Goal: Information Seeking & Learning: Learn about a topic

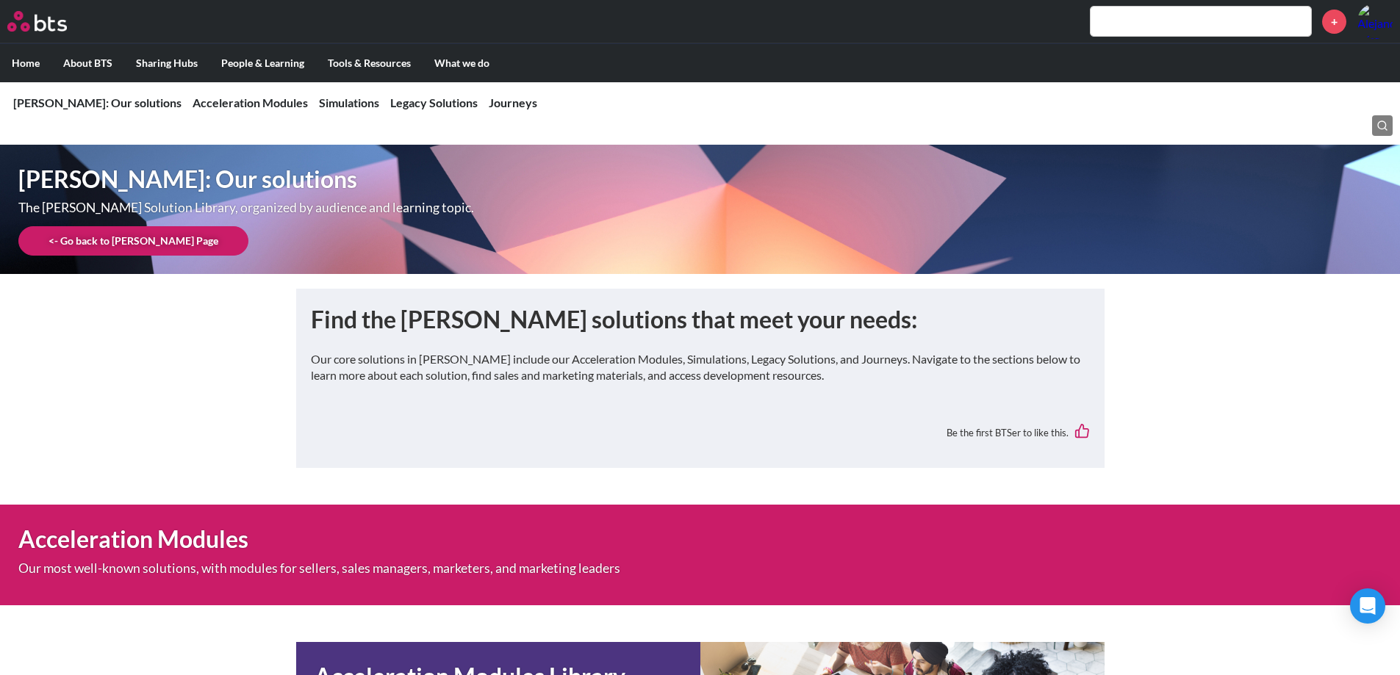
scroll to position [203, 0]
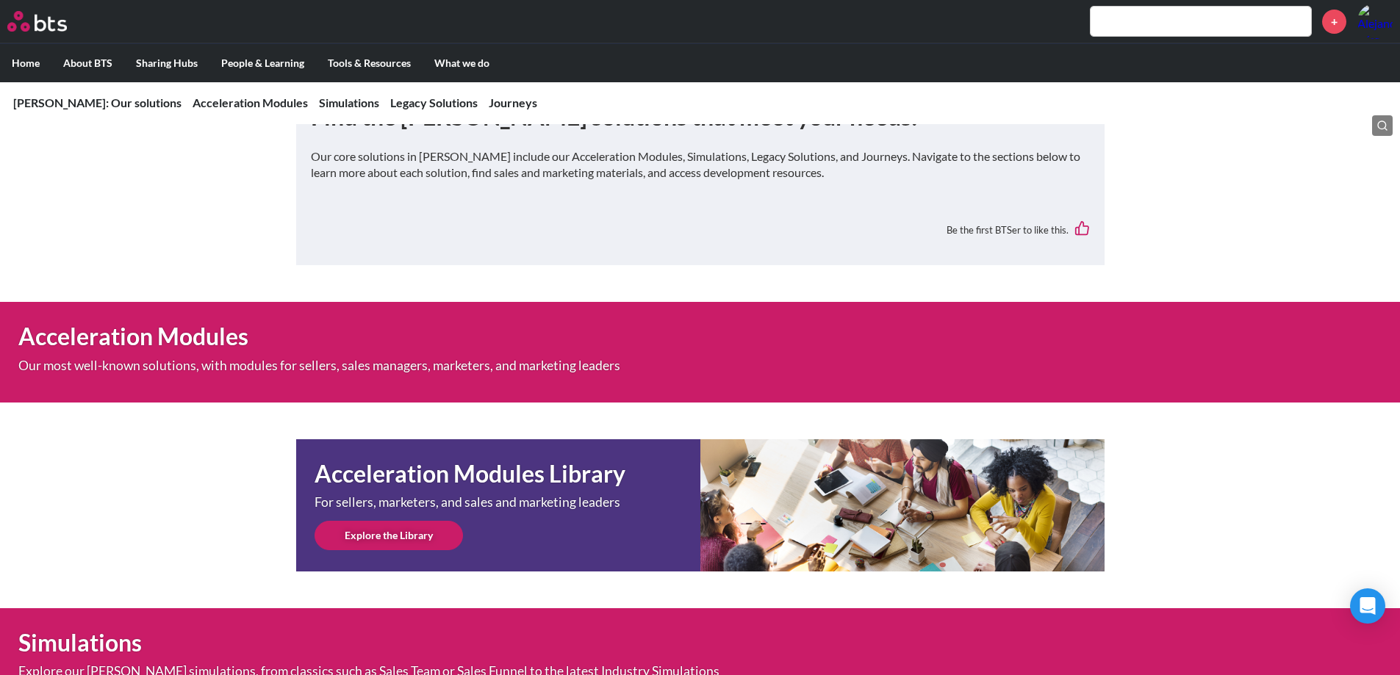
click at [392, 540] on link "Explore the Library" at bounding box center [388, 535] width 148 height 29
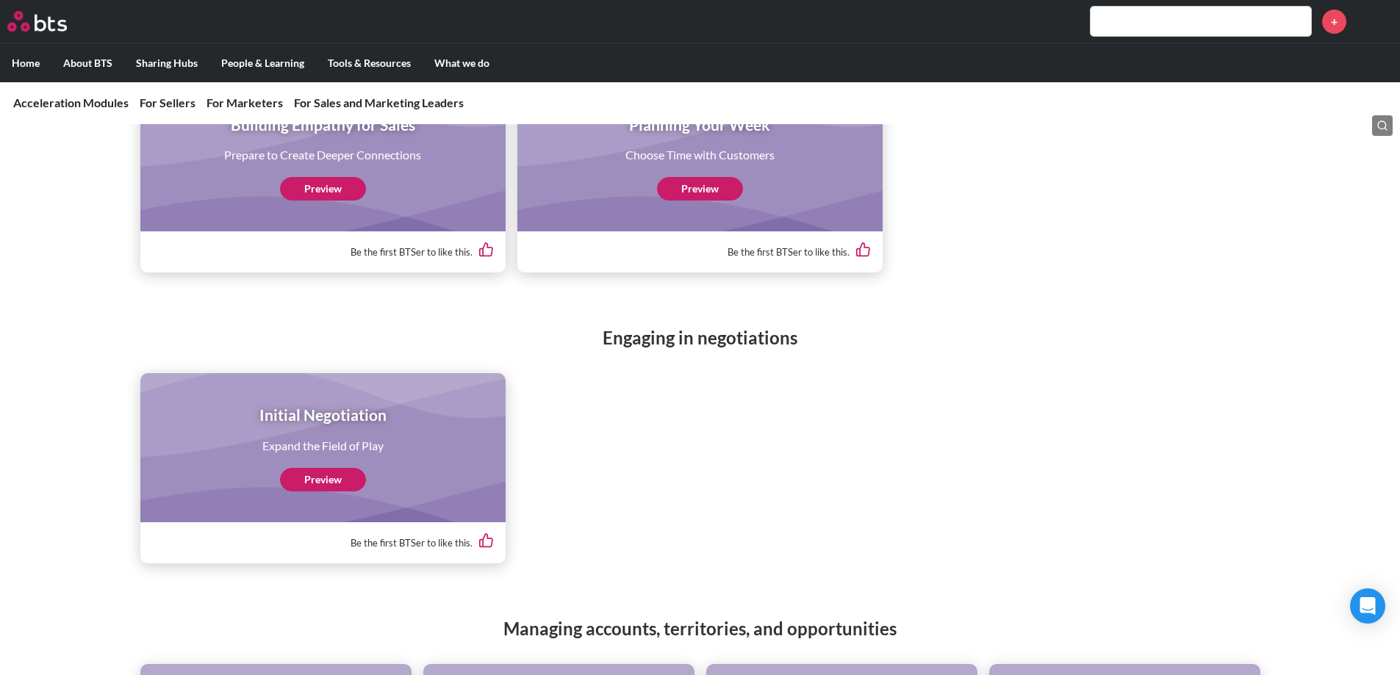
scroll to position [1859, 0]
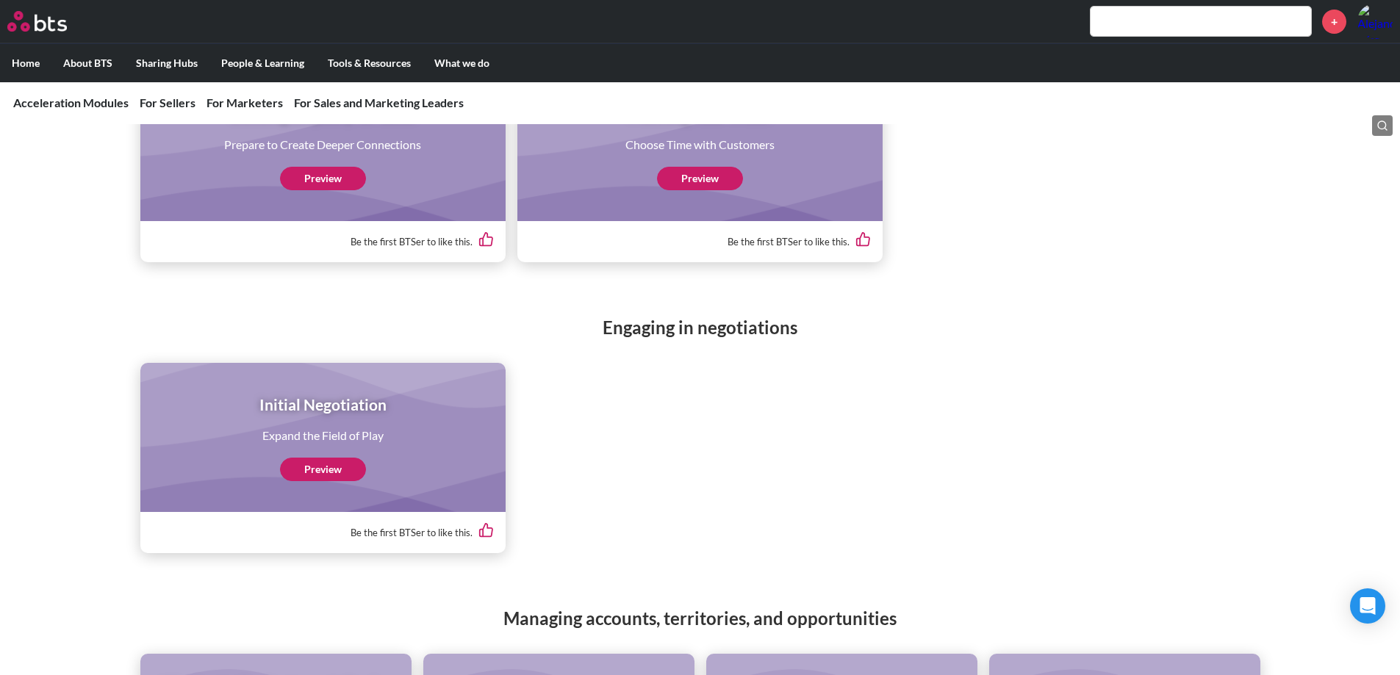
click at [346, 476] on link "Preview" at bounding box center [323, 470] width 86 height 24
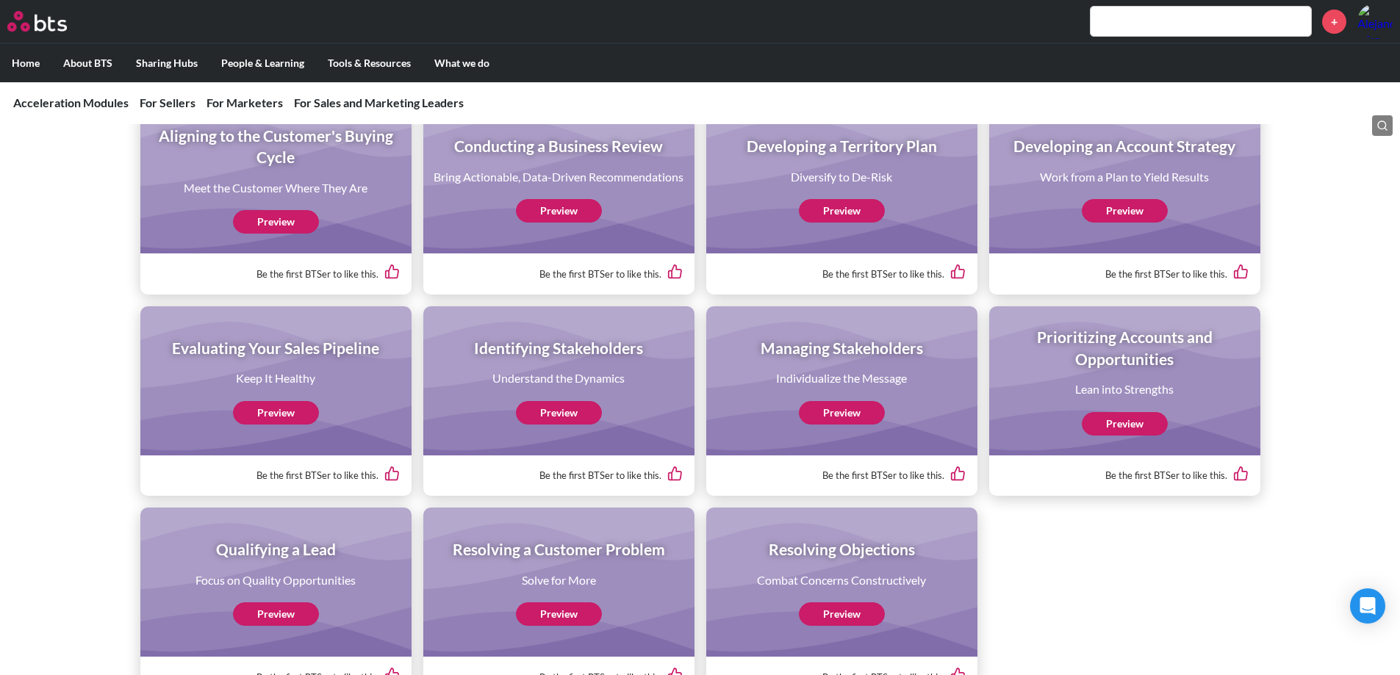
scroll to position [2409, 0]
click at [839, 423] on link "Preview" at bounding box center [842, 412] width 86 height 24
click at [1121, 422] on link "Preview" at bounding box center [1125, 423] width 86 height 24
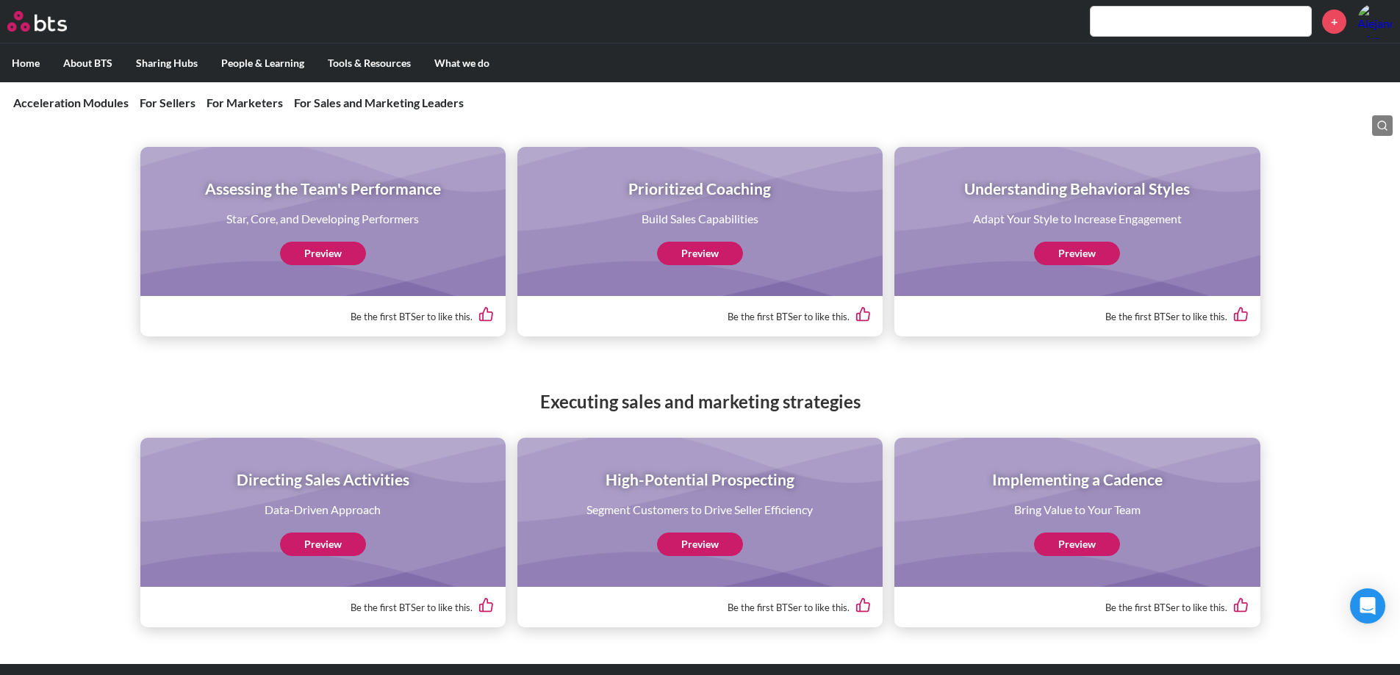
scroll to position [4866, 0]
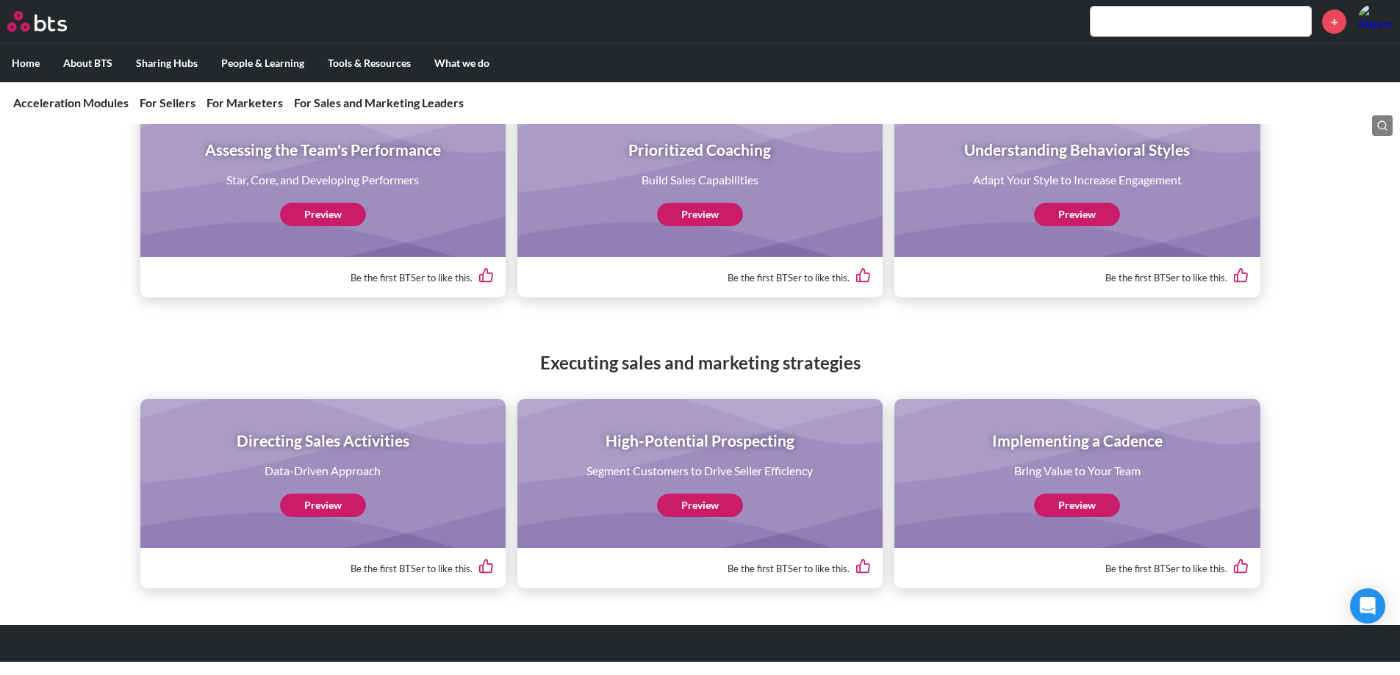
click at [337, 508] on link "Preview" at bounding box center [323, 506] width 86 height 24
click at [680, 507] on link "Preview" at bounding box center [700, 506] width 86 height 24
click at [1085, 503] on link "Preview" at bounding box center [1077, 506] width 86 height 24
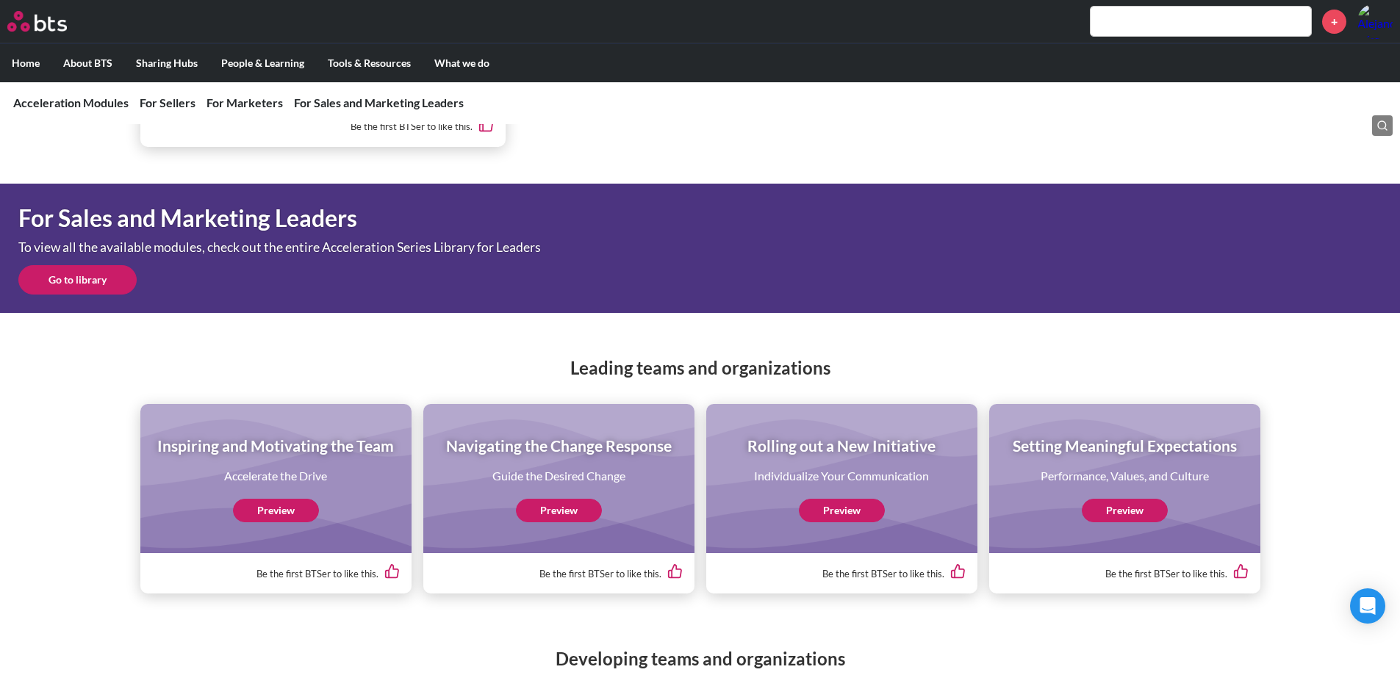
scroll to position [4276, 0]
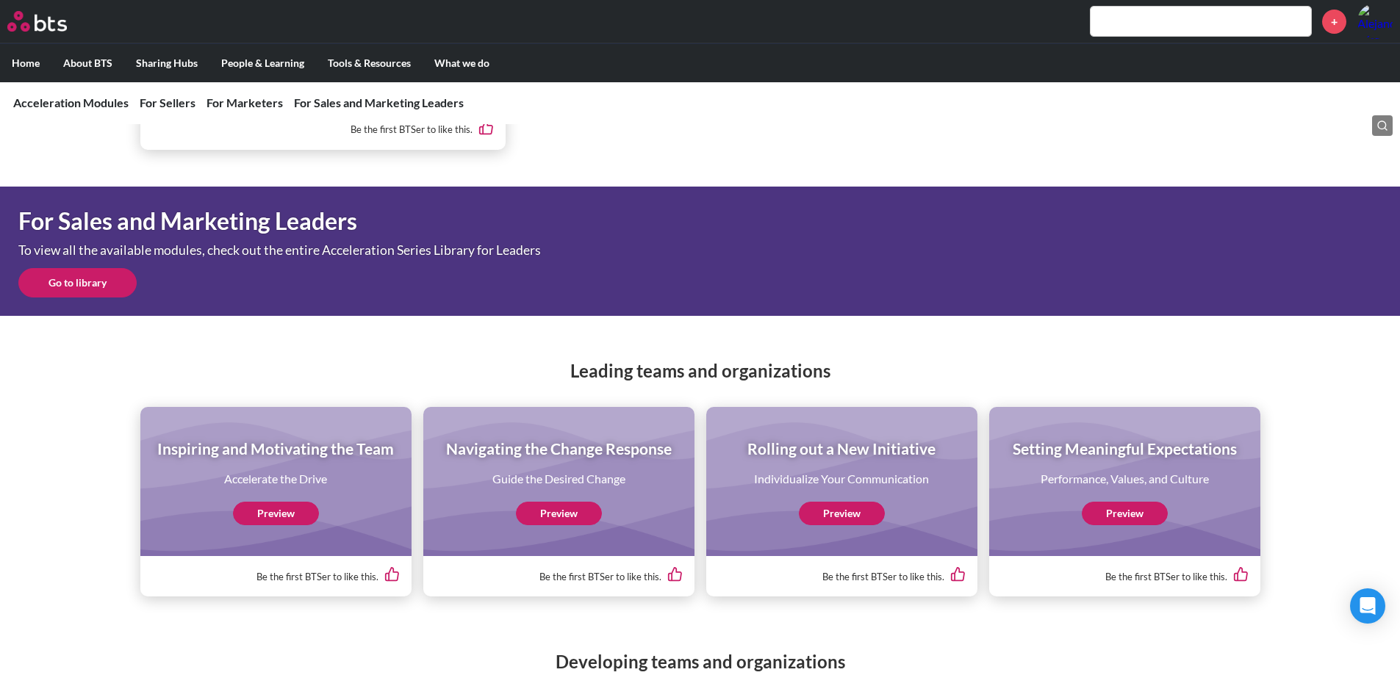
click at [90, 292] on link "Go to library" at bounding box center [77, 282] width 118 height 29
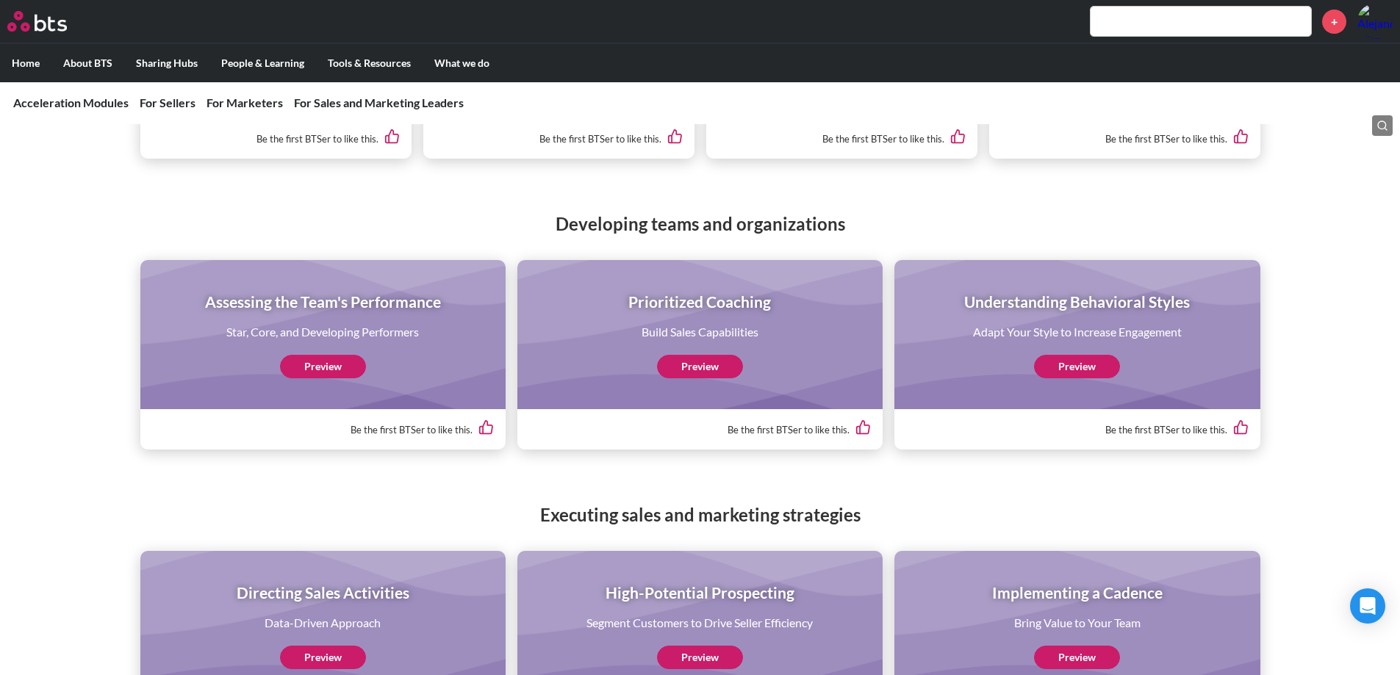
scroll to position [4866, 0]
